Goal: Find specific page/section: Find specific page/section

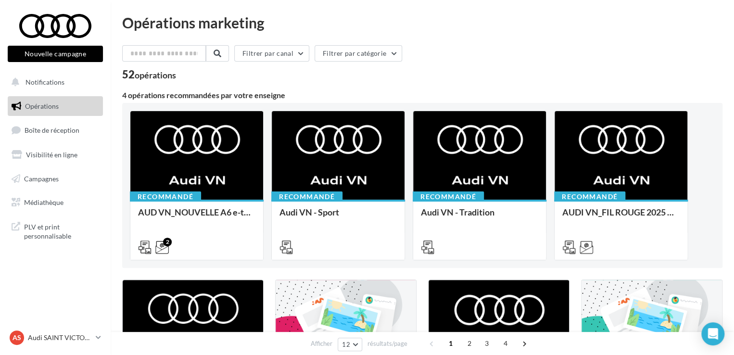
drag, startPoint x: 121, startPoint y: 72, endPoint x: 190, endPoint y: 74, distance: 68.8
click at [190, 74] on div "52 opérations" at bounding box center [422, 75] width 600 height 13
drag, startPoint x: 188, startPoint y: 74, endPoint x: 124, endPoint y: 75, distance: 64.5
click at [124, 75] on div "52 opérations" at bounding box center [422, 75] width 600 height 13
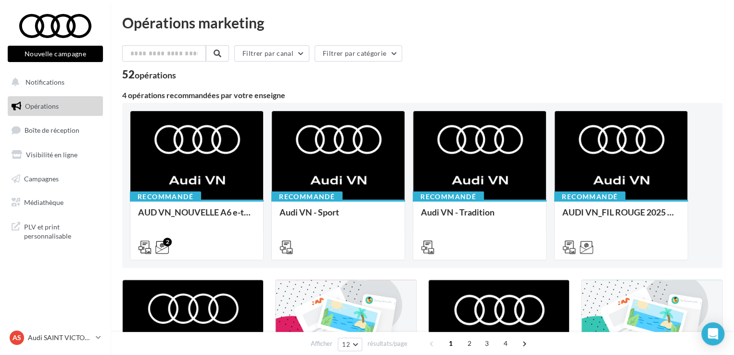
click at [124, 75] on div "52 opérations" at bounding box center [149, 74] width 54 height 11
drag, startPoint x: 123, startPoint y: 75, endPoint x: 168, endPoint y: 74, distance: 45.2
click at [168, 74] on div "52 opérations" at bounding box center [149, 74] width 54 height 11
click at [176, 74] on div "opérations" at bounding box center [155, 75] width 41 height 9
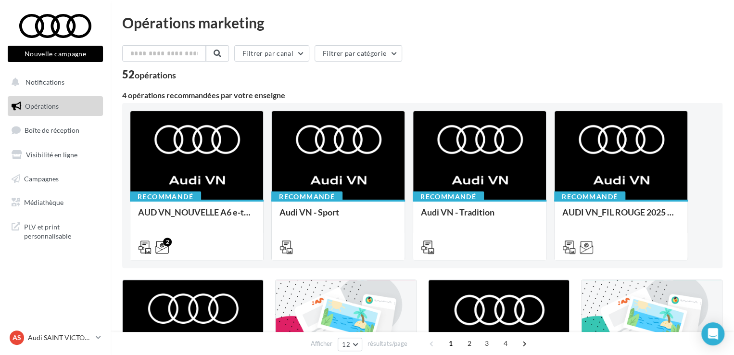
click at [176, 74] on div "opérations" at bounding box center [155, 75] width 41 height 9
drag, startPoint x: 185, startPoint y: 76, endPoint x: 123, endPoint y: 77, distance: 61.6
click at [123, 77] on div "52 opérations" at bounding box center [422, 75] width 600 height 13
drag, startPoint x: 121, startPoint y: 74, endPoint x: 183, endPoint y: 74, distance: 62.0
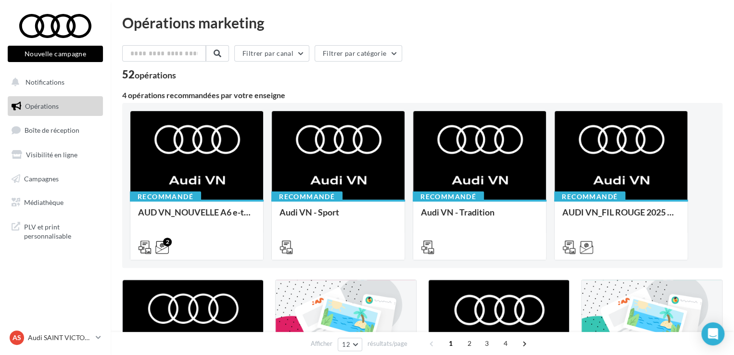
click at [188, 74] on div "52 opérations" at bounding box center [422, 75] width 600 height 13
